Goal: Information Seeking & Learning: Learn about a topic

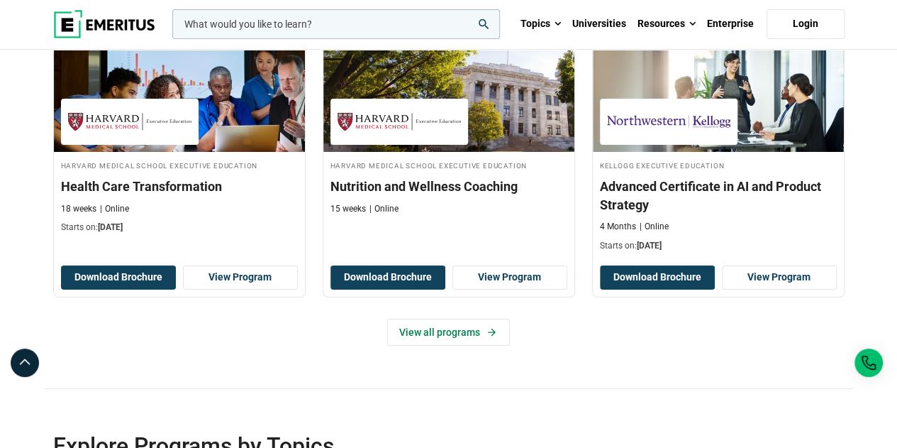
scroll to position [2483, 0]
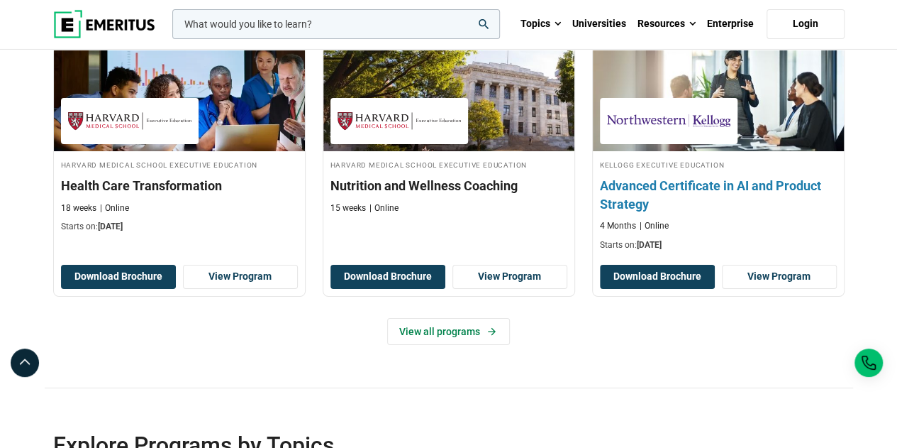
click at [675, 113] on img at bounding box center [668, 121] width 123 height 32
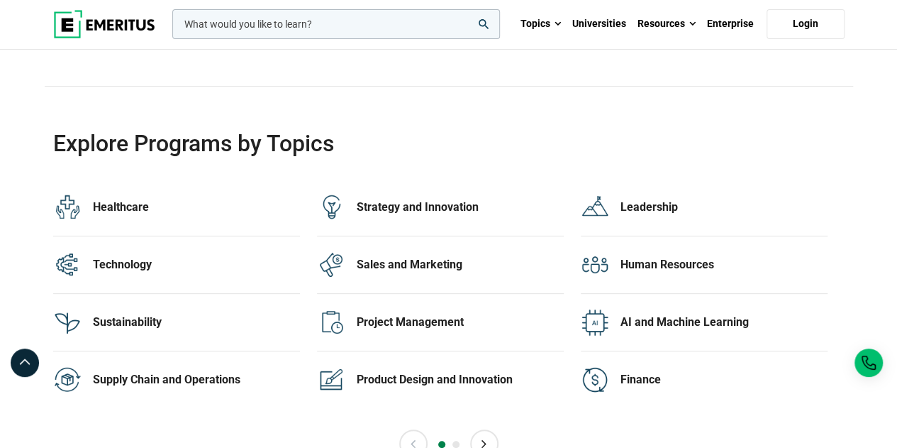
scroll to position [2655, 0]
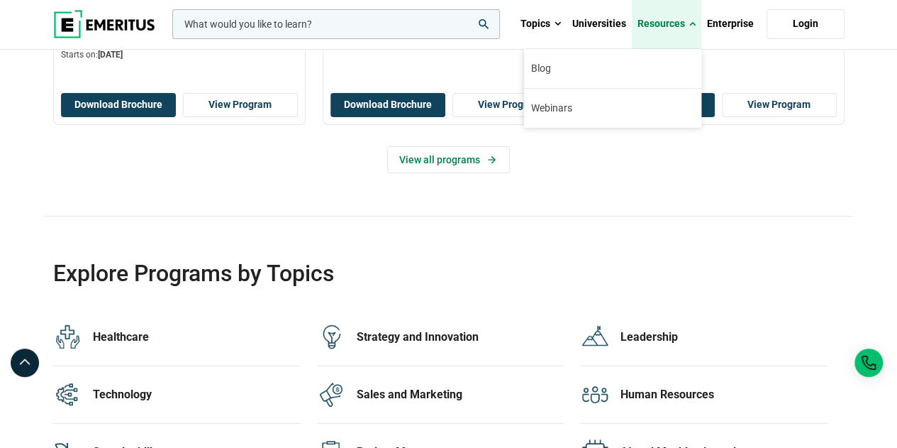
click at [692, 25] on span at bounding box center [693, 24] width 6 height 14
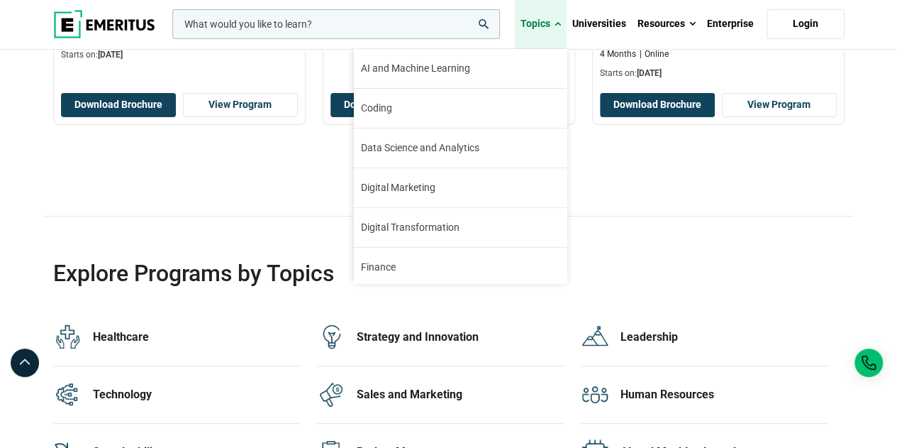
click at [565, 28] on link "Topics" at bounding box center [541, 24] width 52 height 50
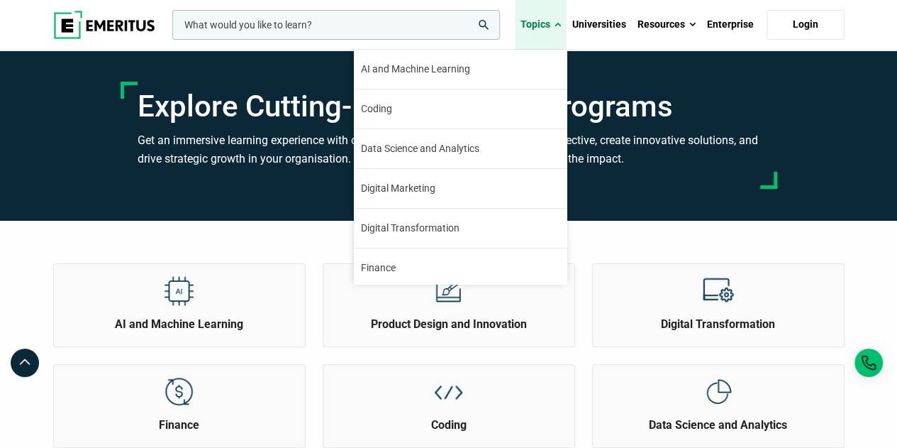
click at [558, 26] on span at bounding box center [558, 25] width 6 height 14
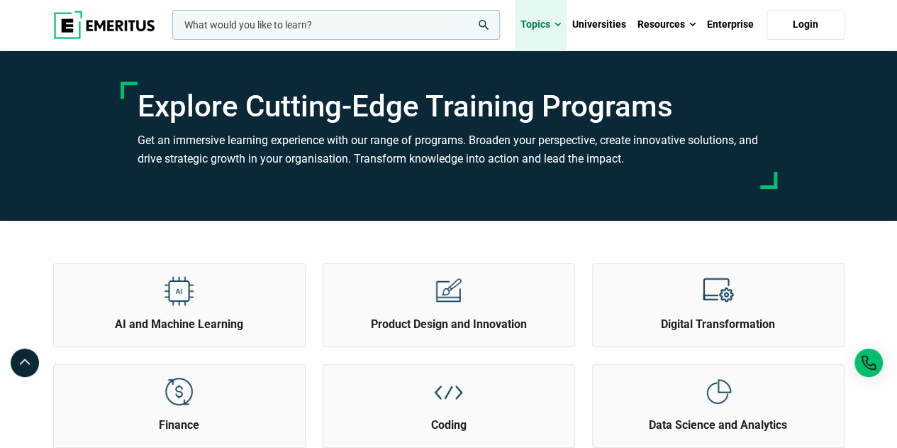
click at [560, 26] on span at bounding box center [558, 25] width 6 height 14
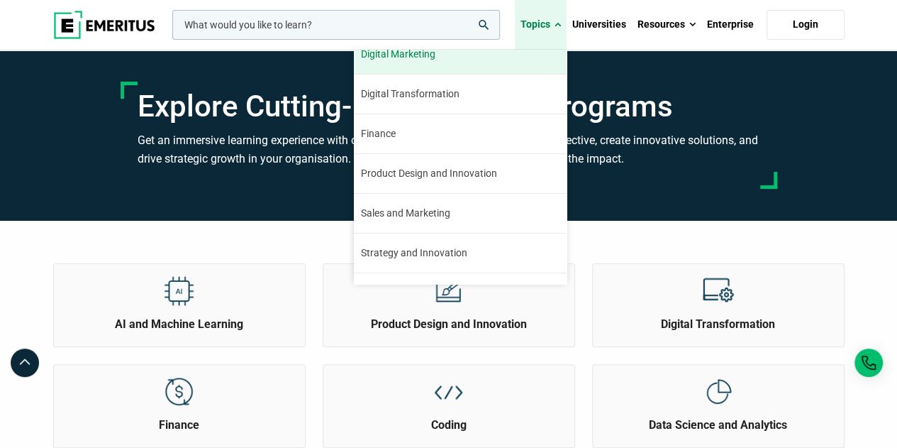
scroll to position [160, 0]
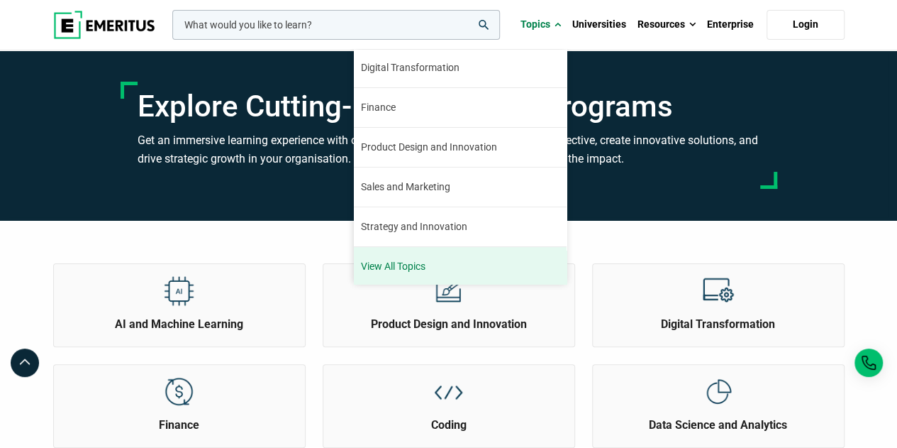
click at [410, 266] on link "View All Topics" at bounding box center [460, 266] width 213 height 39
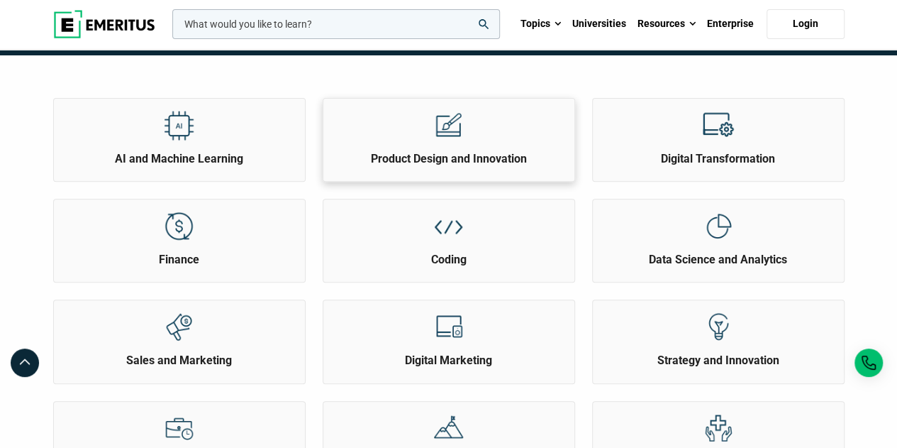
scroll to position [166, 0]
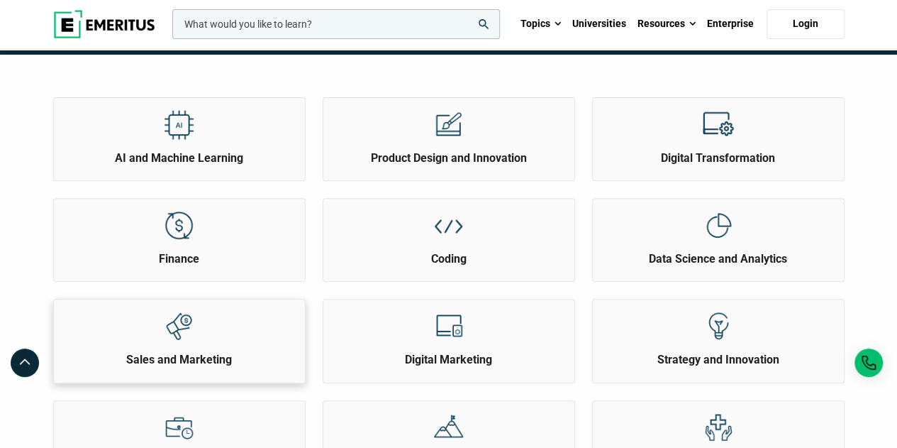
click at [191, 353] on h2 "Sales and Marketing" at bounding box center [179, 360] width 244 height 16
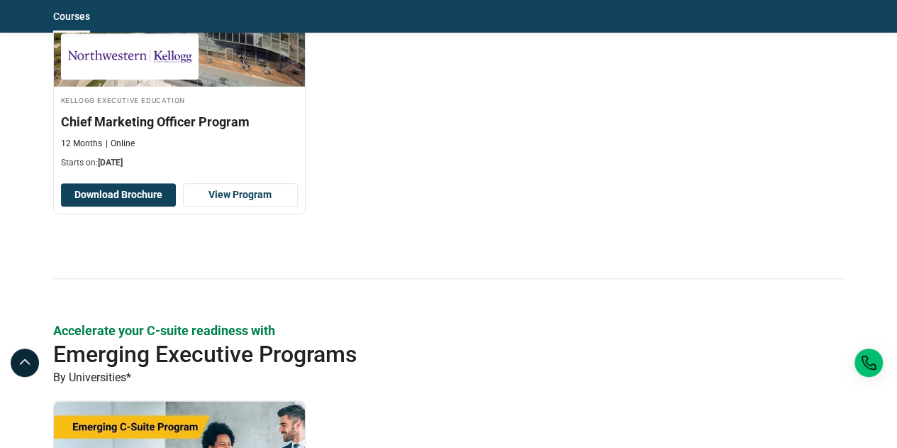
scroll to position [440, 0]
